Goal: Find specific page/section: Find specific page/section

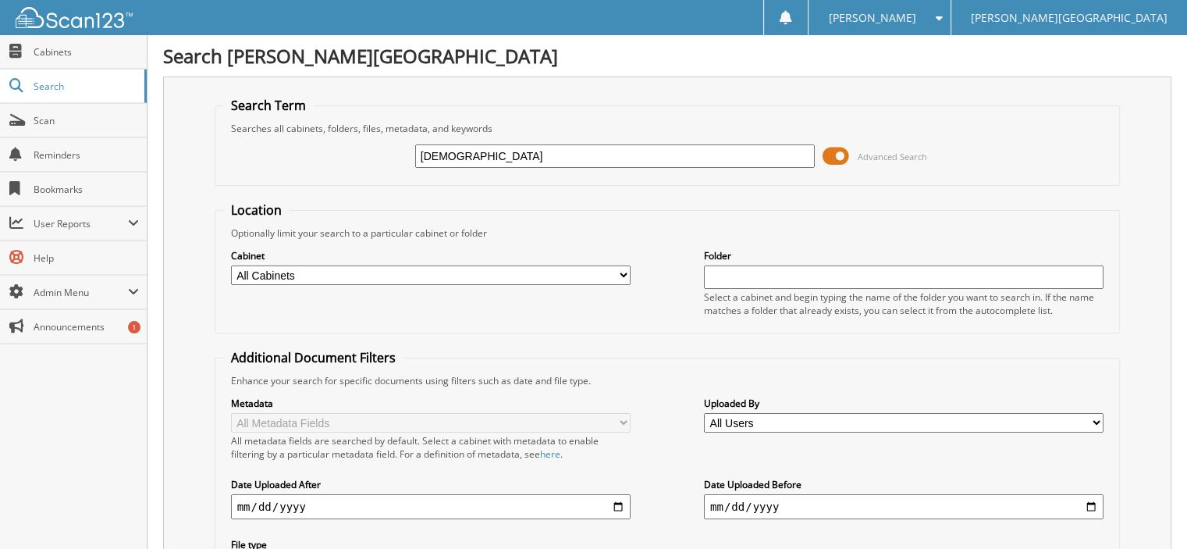
type input "[DEMOGRAPHIC_DATA]"
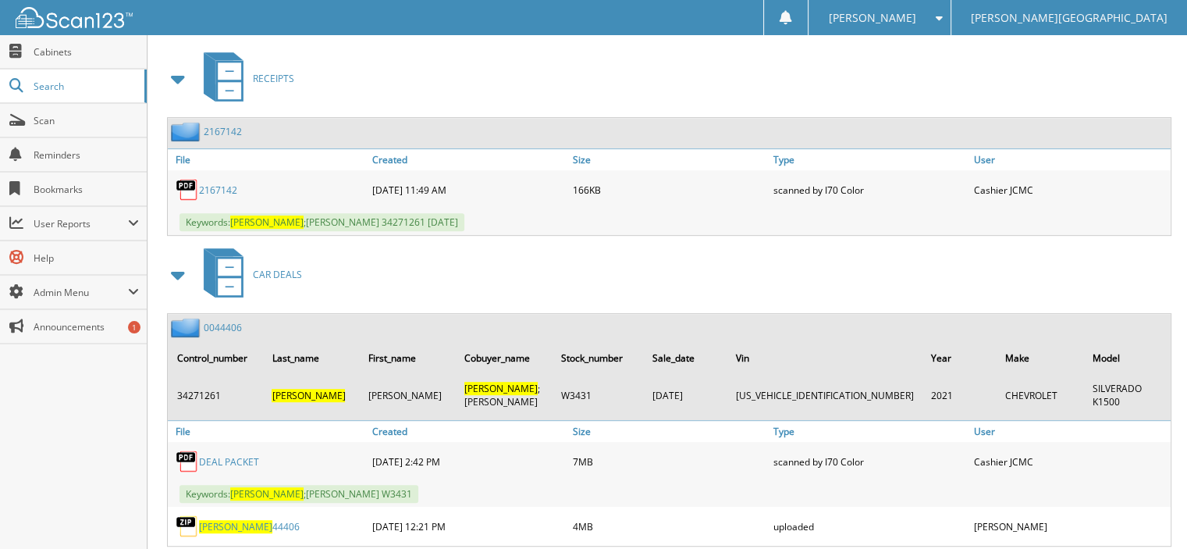
scroll to position [702, 0]
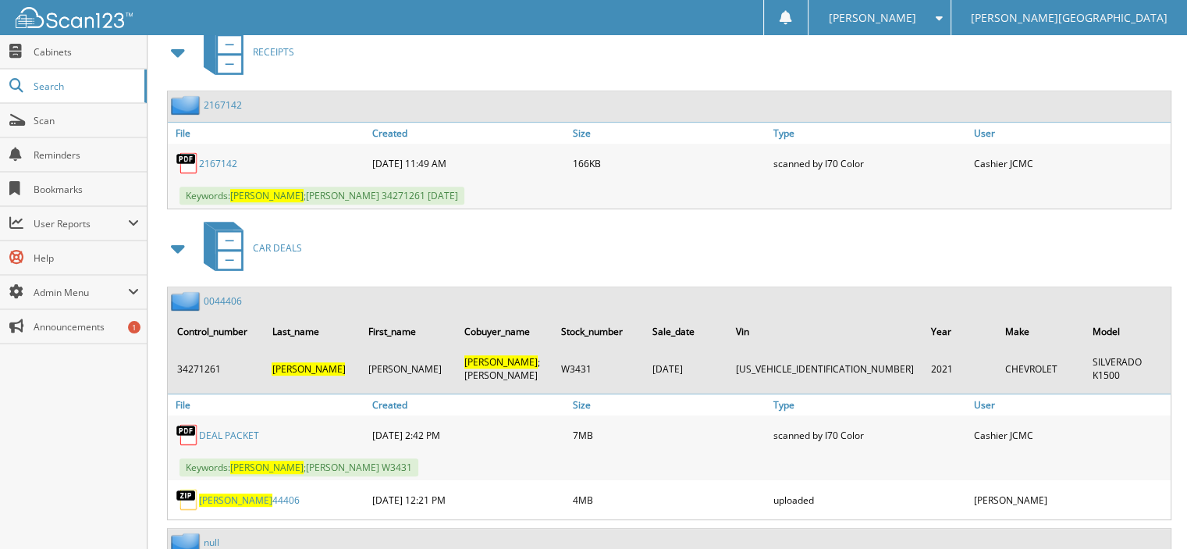
click at [223, 428] on link "DEAL PACKET" at bounding box center [229, 434] width 60 height 13
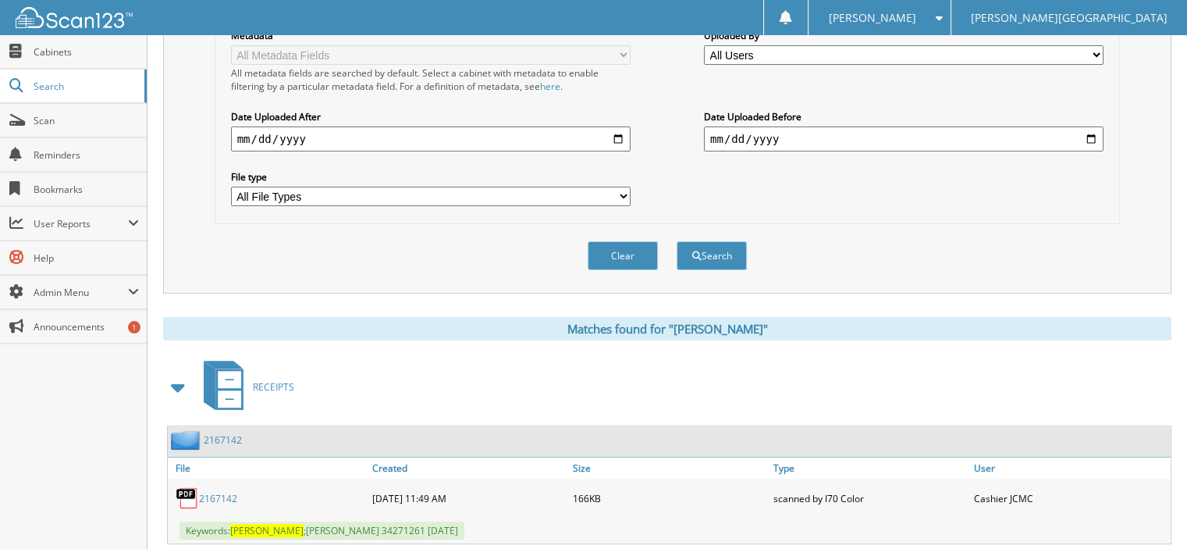
scroll to position [156, 0]
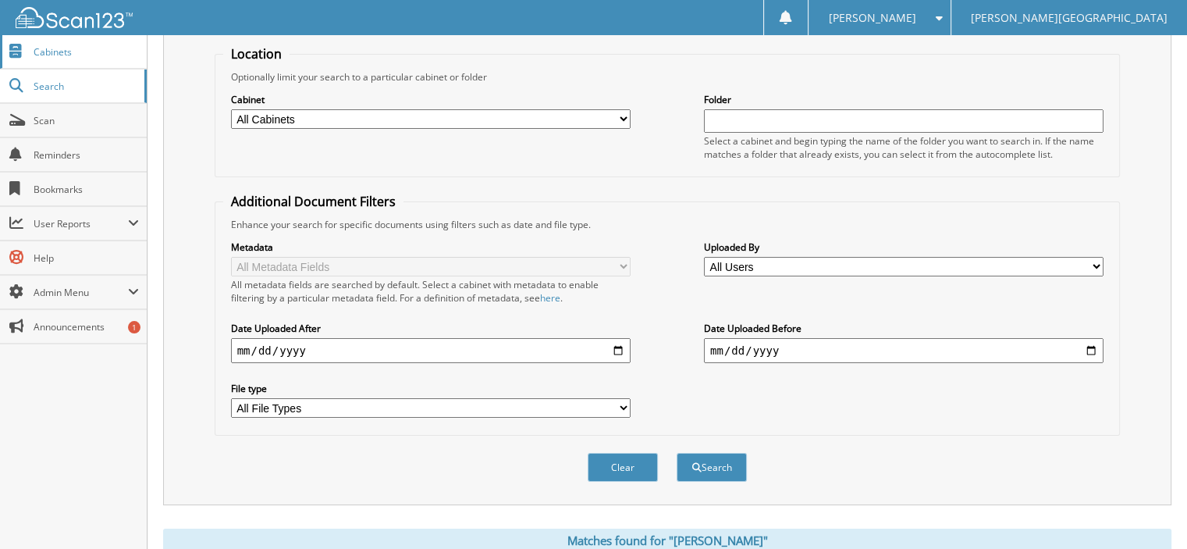
click at [37, 59] on link "Cabinets" at bounding box center [73, 52] width 147 height 34
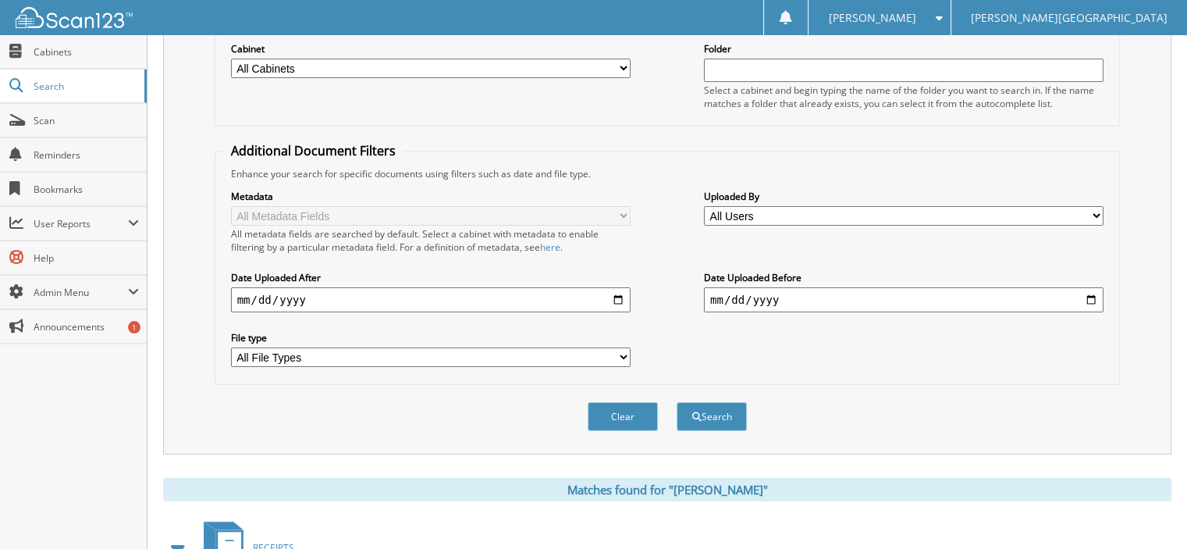
scroll to position [234, 0]
